Goal: Task Accomplishment & Management: Use online tool/utility

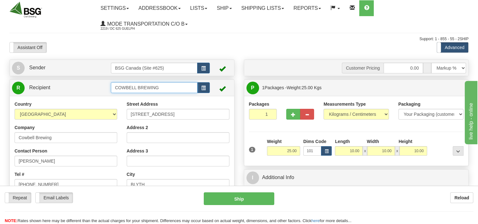
drag, startPoint x: 177, startPoint y: 90, endPoint x: 99, endPoint y: 96, distance: 78.5
click at [101, 96] on div "R Recipient COWBELL BREWING" at bounding box center [122, 88] width 224 height 16
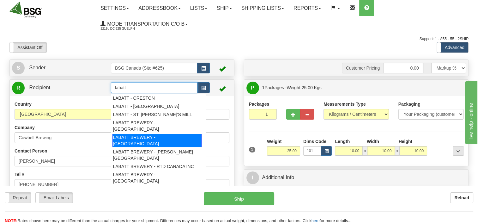
click at [139, 134] on div "LABATT BREWERY - [GEOGRAPHIC_DATA]" at bounding box center [156, 140] width 89 height 13
type input "LABATT BREWERY - [GEOGRAPHIC_DATA]"
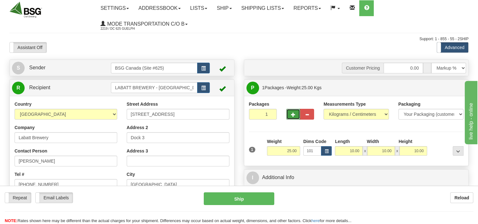
click at [288, 115] on button "button" at bounding box center [293, 114] width 14 height 11
type input "2"
click at [448, 90] on span "Package Level" at bounding box center [449, 88] width 25 height 4
radio input "true"
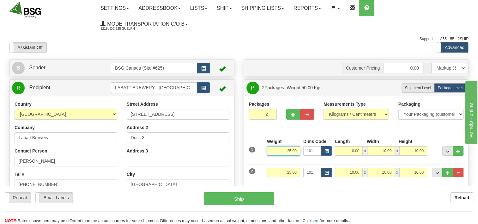
drag, startPoint x: 285, startPoint y: 152, endPoint x: 313, endPoint y: 148, distance: 28.7
click at [313, 148] on div "1 Weight 25.00 Dims Code 101" at bounding box center [356, 149] width 218 height 22
type input "20.00"
click at [285, 130] on div "Packages 2 2 Measurements Type" at bounding box center [356, 141] width 215 height 81
drag, startPoint x: 293, startPoint y: 173, endPoint x: 318, endPoint y: 174, distance: 25.3
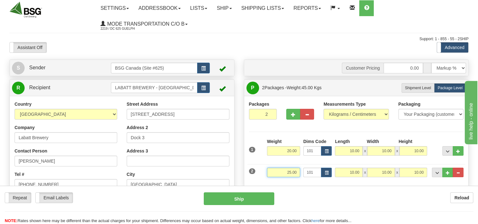
click at [301, 173] on div "2 Weight 25.00 Dims Code 101 Length Width x" at bounding box center [356, 171] width 218 height 21
type input "20.00"
click at [327, 120] on div "Measurements Type Pounds / Inches Kilograms / Centimeters" at bounding box center [356, 112] width 75 height 23
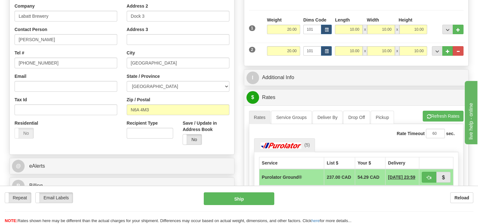
scroll to position [158, 0]
